Goal: Information Seeking & Learning: Learn about a topic

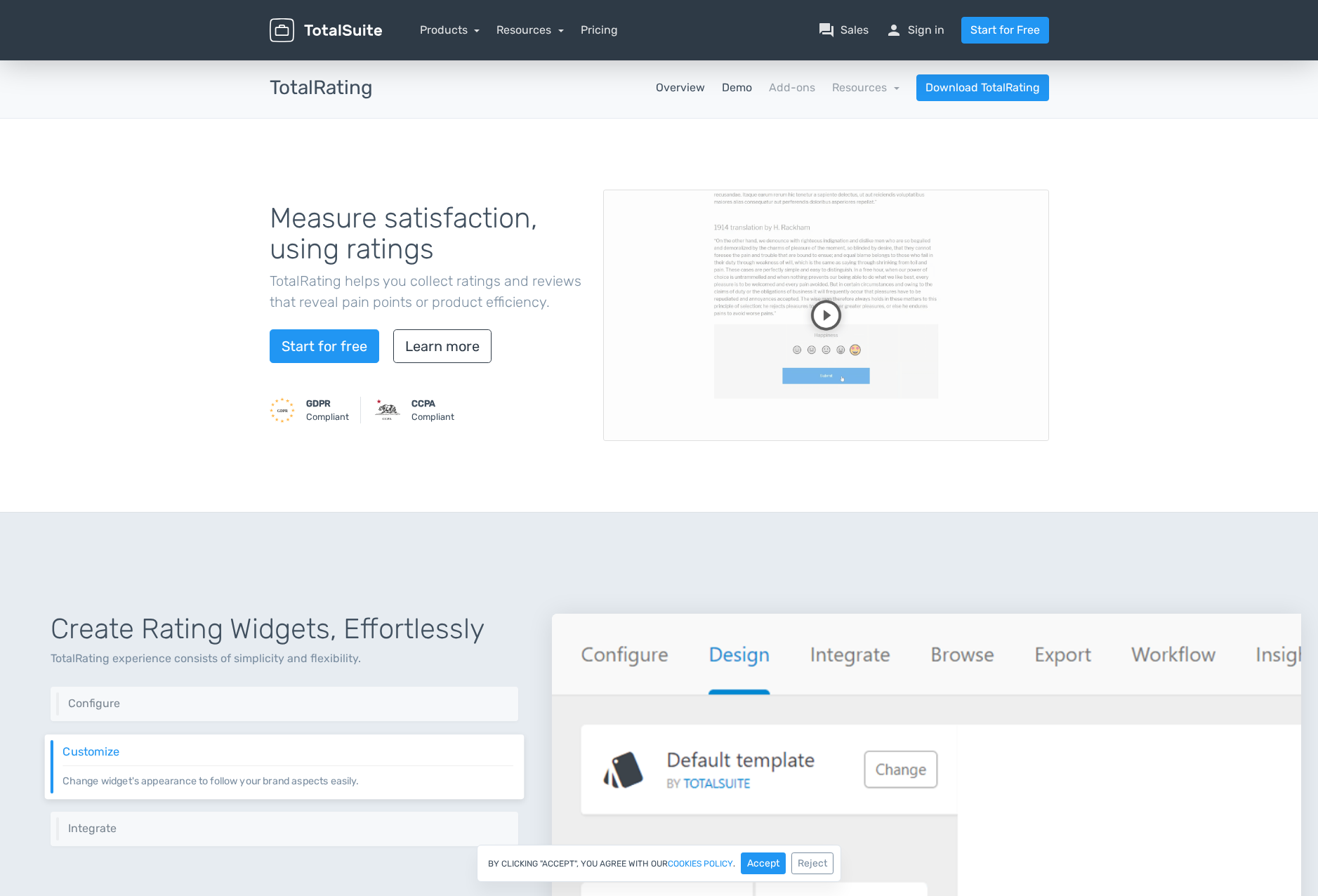
drag, startPoint x: 741, startPoint y: 83, endPoint x: 740, endPoint y: 97, distance: 14.0
click at [741, 83] on link "Demo" at bounding box center [737, 87] width 30 height 16
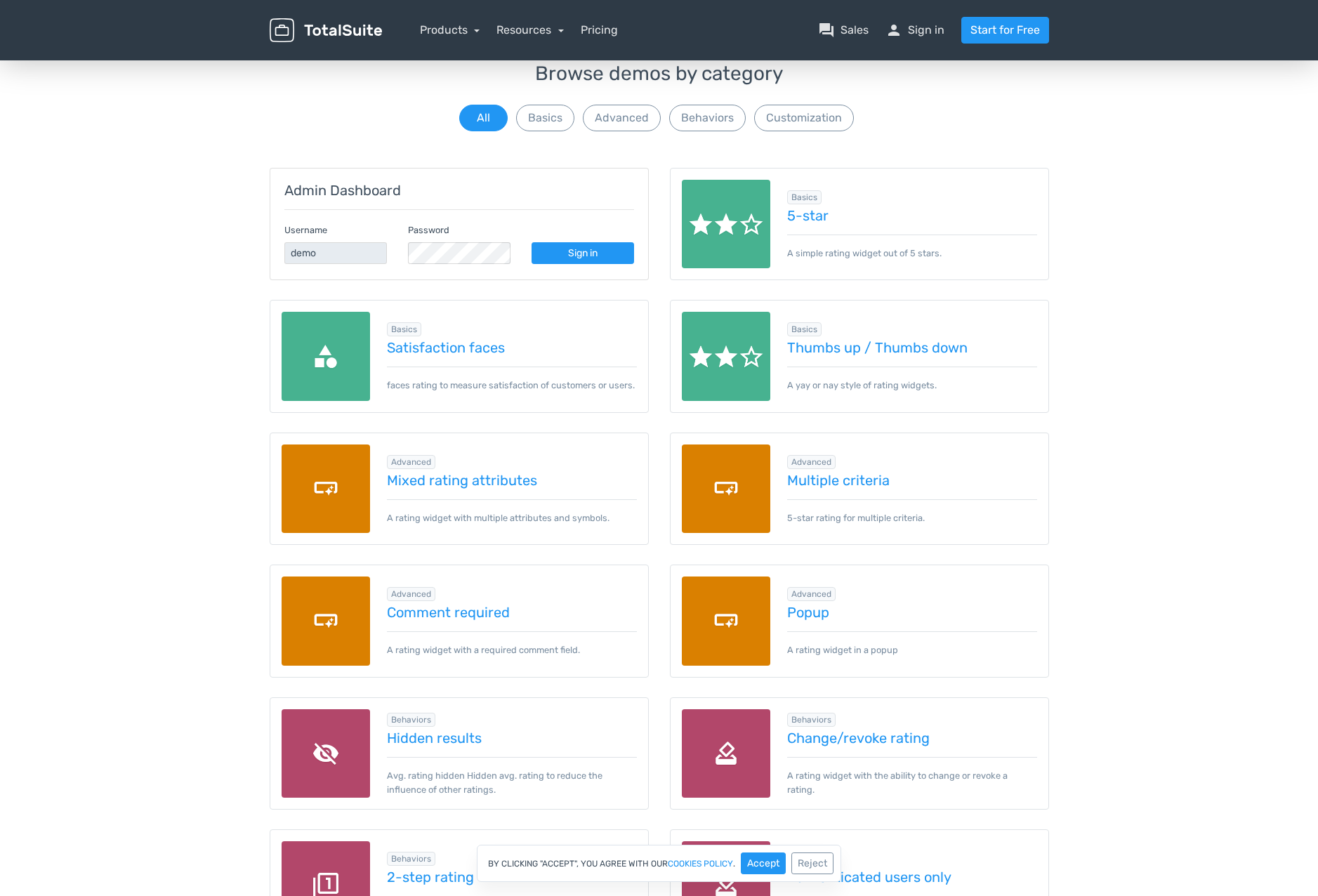
scroll to position [71, 0]
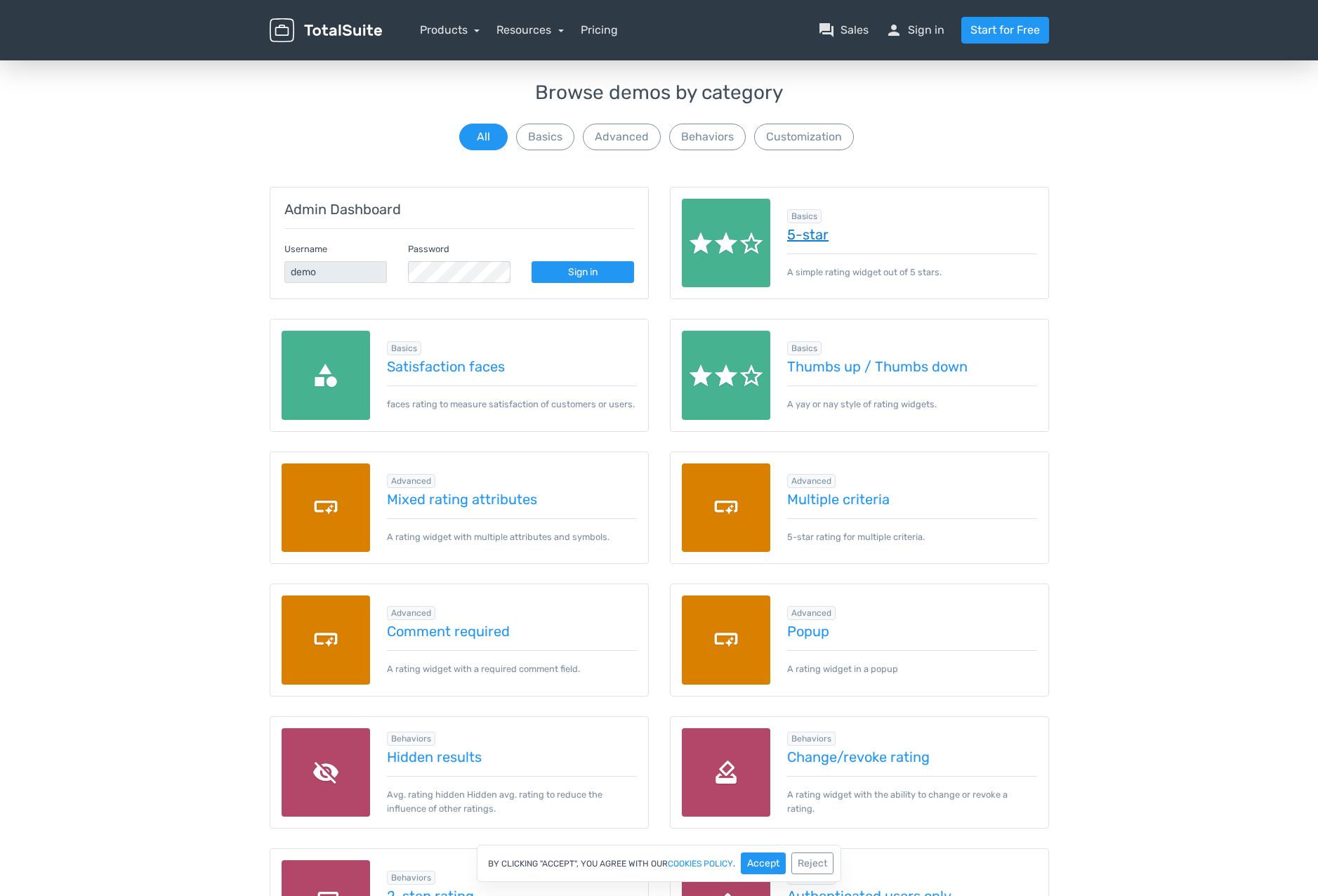
click at [800, 236] on link "5-star" at bounding box center [912, 235] width 250 height 15
click at [1133, 296] on div "Browse demos by category All Basics Advanced Behaviors Customization Admin Dash…" at bounding box center [659, 738] width 1318 height 1313
click at [114, 361] on div "Browse demos by category All Basics Advanced Behaviors Customization Admin Dash…" at bounding box center [659, 738] width 1318 height 1313
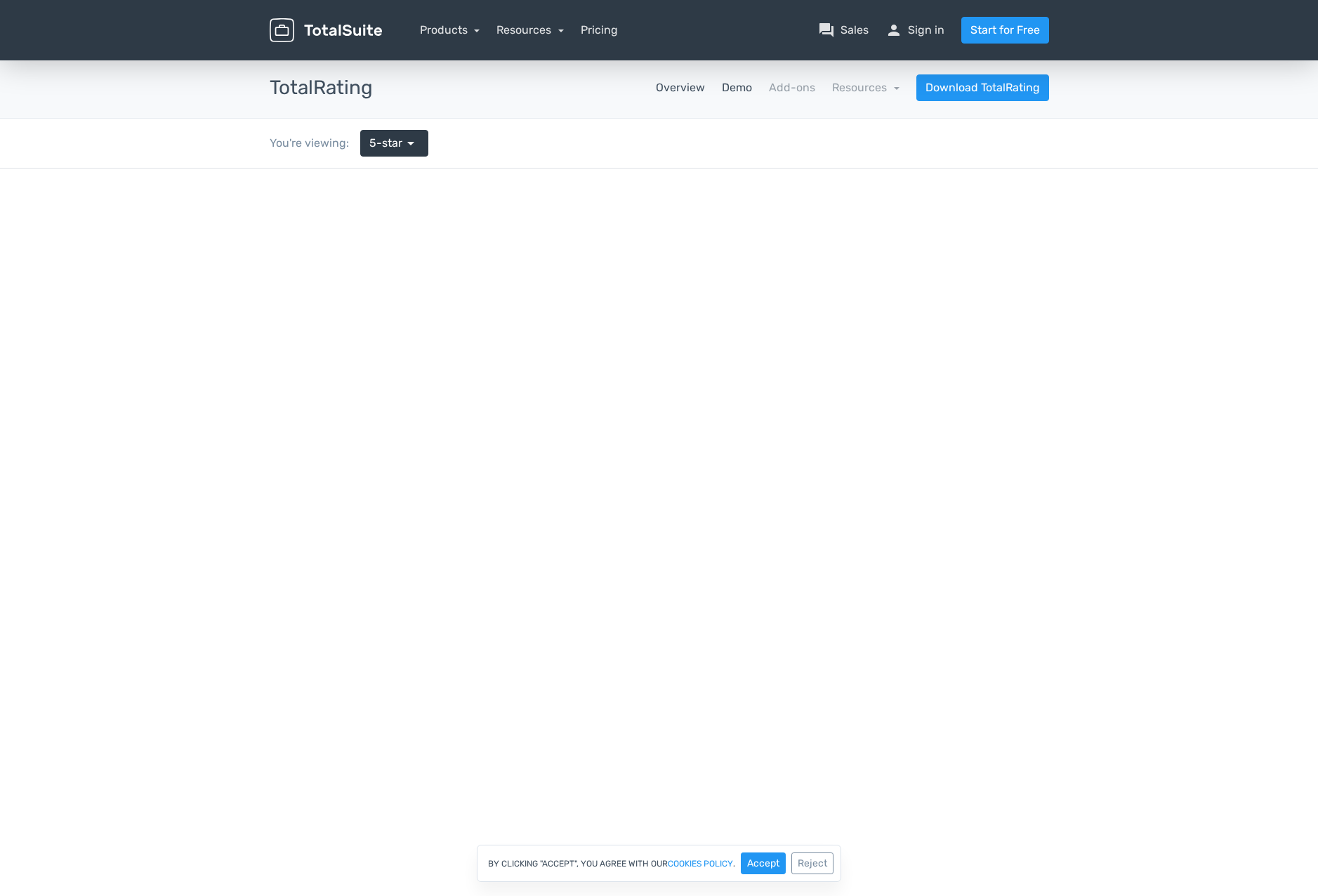
click at [681, 90] on link "Overview" at bounding box center [680, 87] width 49 height 16
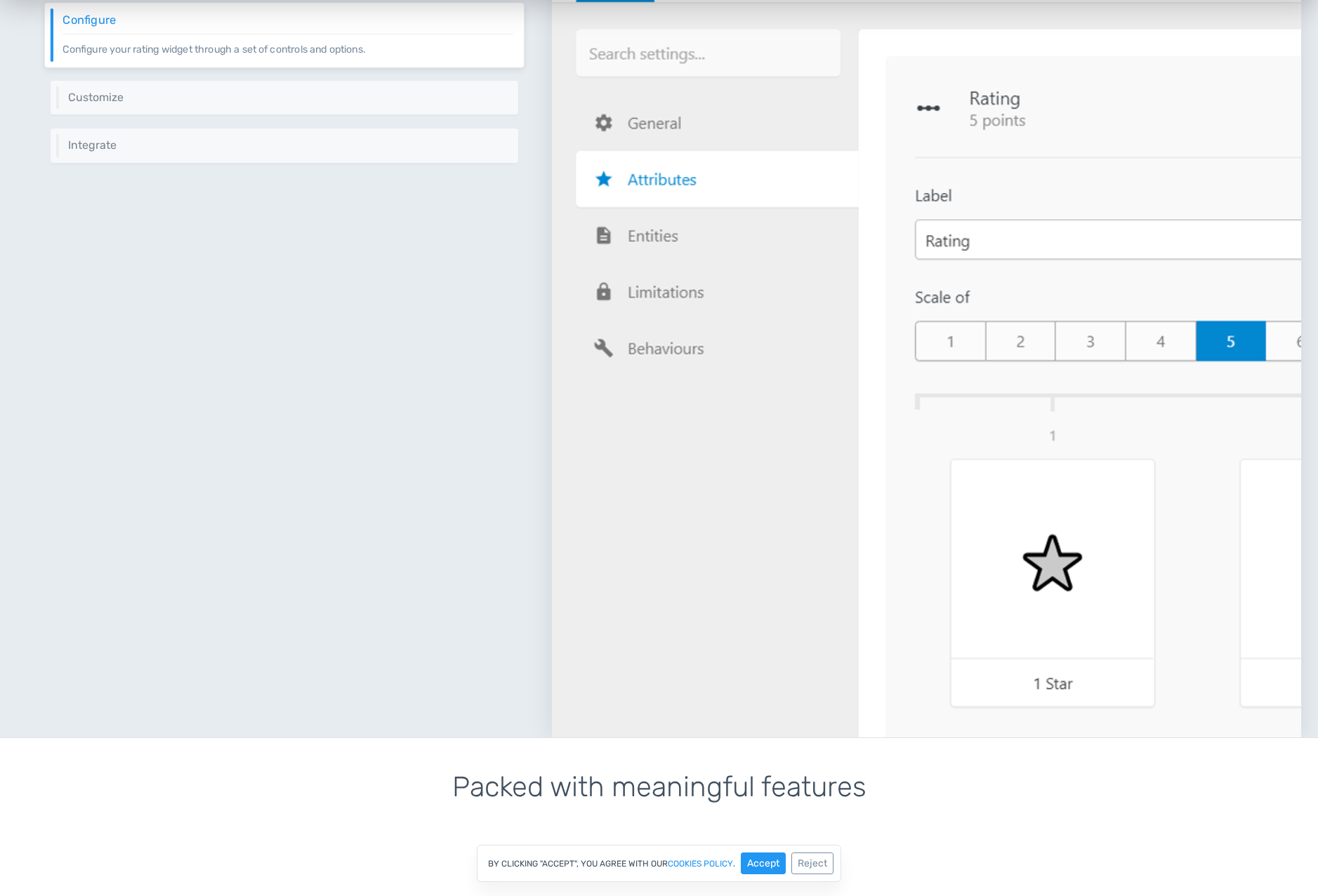
scroll to position [1054, 0]
